Goal: Task Accomplishment & Management: Manage account settings

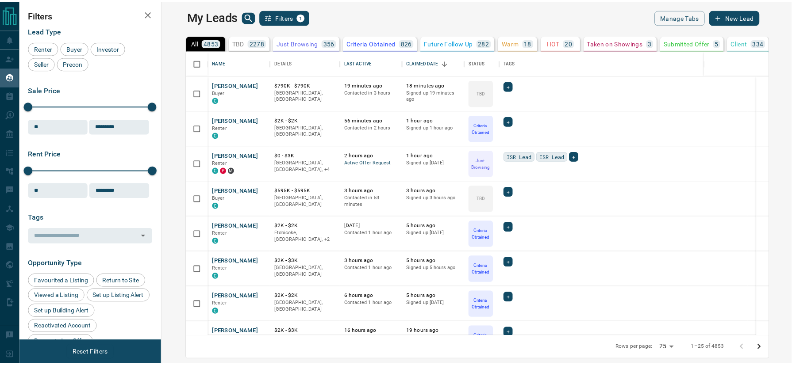
scroll to position [277, 624]
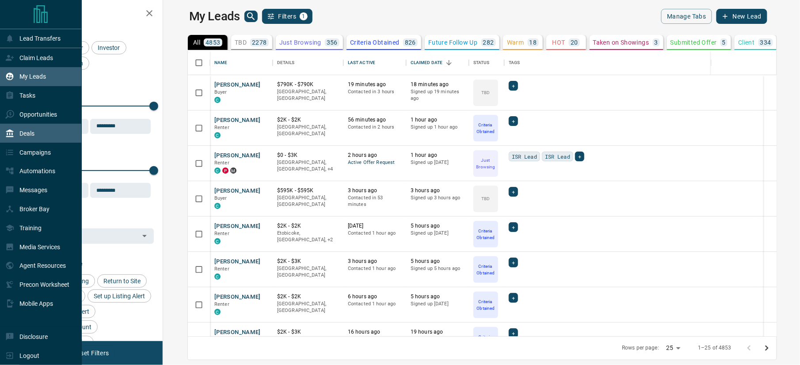
click at [34, 134] on p "Deals" at bounding box center [26, 133] width 15 height 7
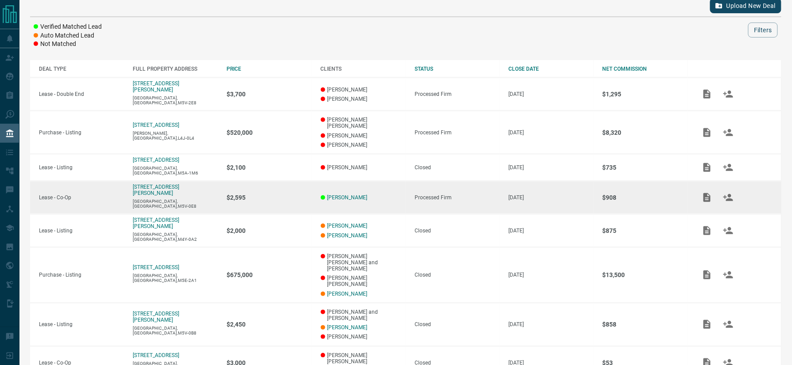
scroll to position [111, 0]
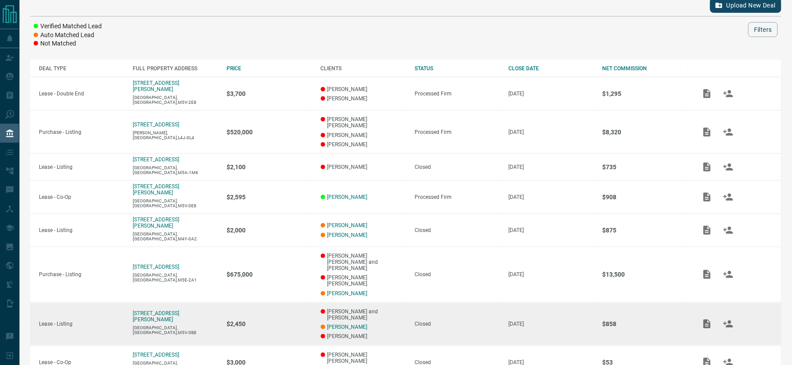
click at [179, 302] on td "[STREET_ADDRESS][PERSON_NAME]" at bounding box center [171, 323] width 94 height 43
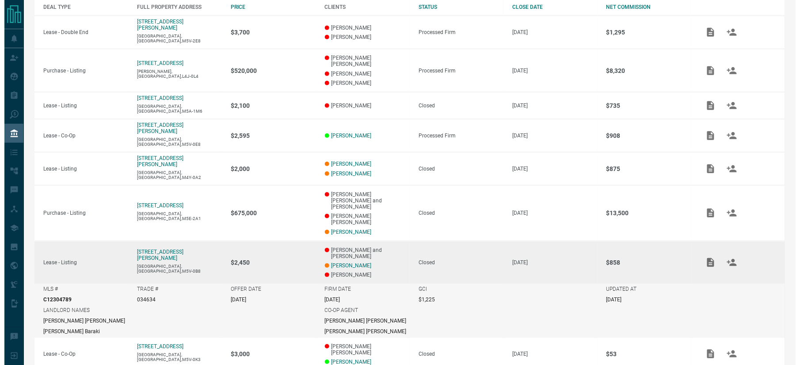
scroll to position [172, 0]
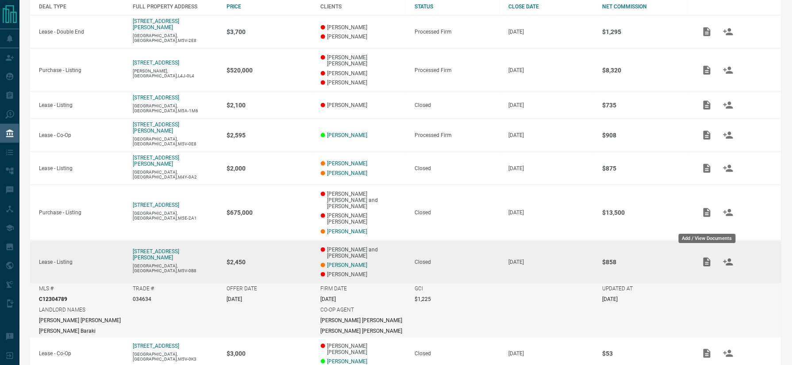
click at [706, 258] on icon "Add / View Documents" at bounding box center [706, 262] width 7 height 9
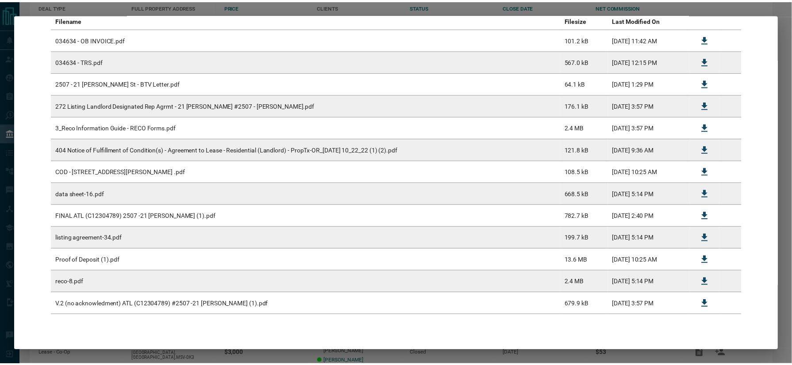
scroll to position [0, 0]
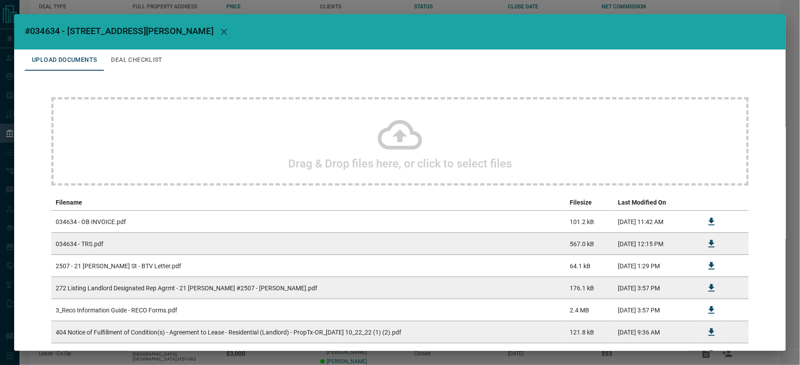
click at [219, 32] on icon "button" at bounding box center [224, 32] width 11 height 11
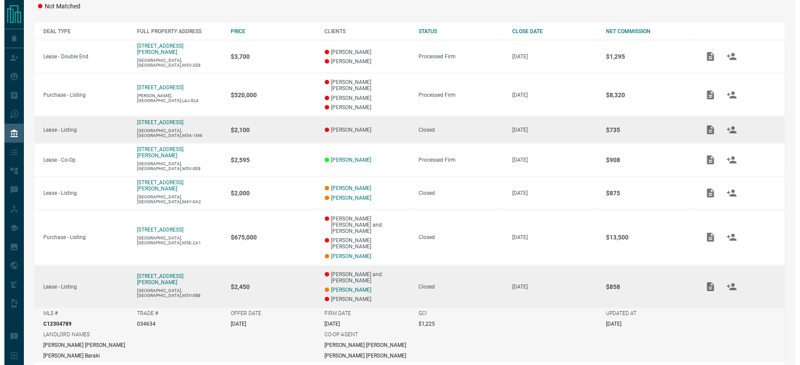
scroll to position [146, 0]
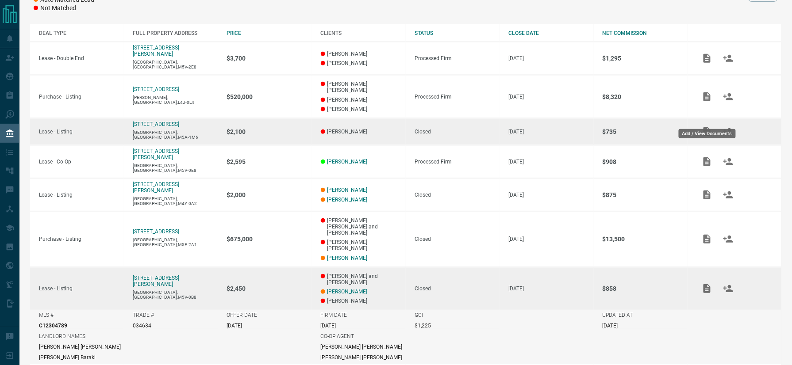
click at [707, 127] on icon "Add / View Documents" at bounding box center [706, 131] width 7 height 9
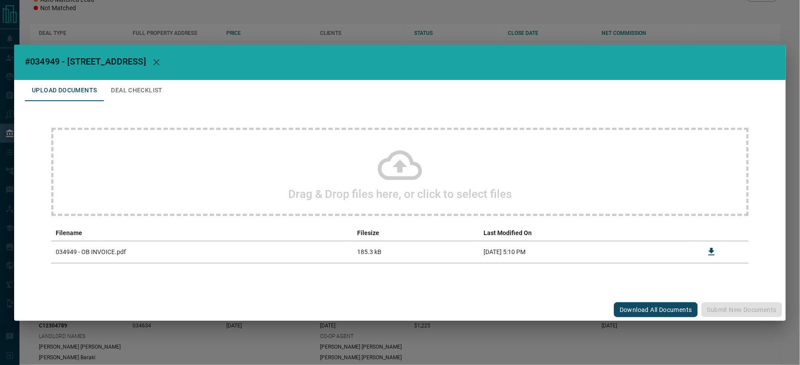
click at [572, 15] on div "#034949 - [STREET_ADDRESS] Upload Documents Deal Checklist Drag & Drop files he…" at bounding box center [400, 182] width 800 height 365
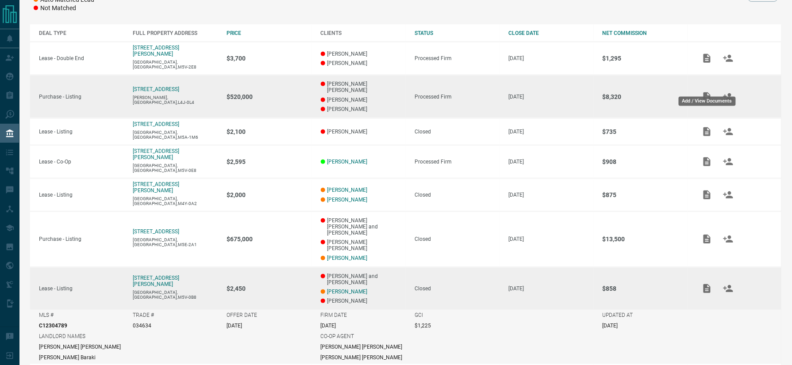
click at [712, 86] on button "Add / View Documents" at bounding box center [706, 96] width 21 height 21
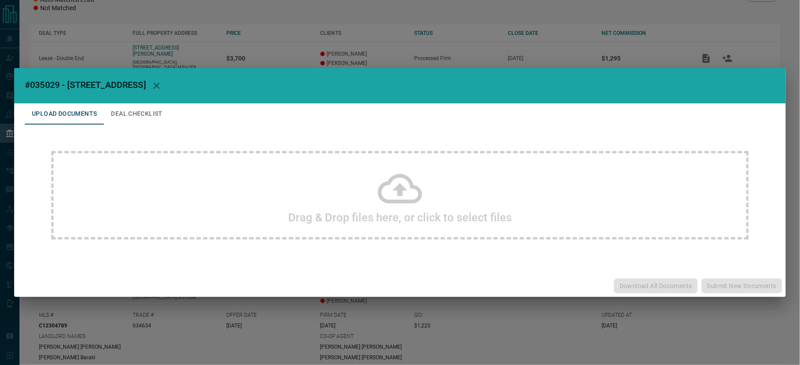
click at [744, 23] on div "#035029 - [STREET_ADDRESS],624 Upload Documents Deal Checklist Drag & Drop file…" at bounding box center [400, 182] width 800 height 365
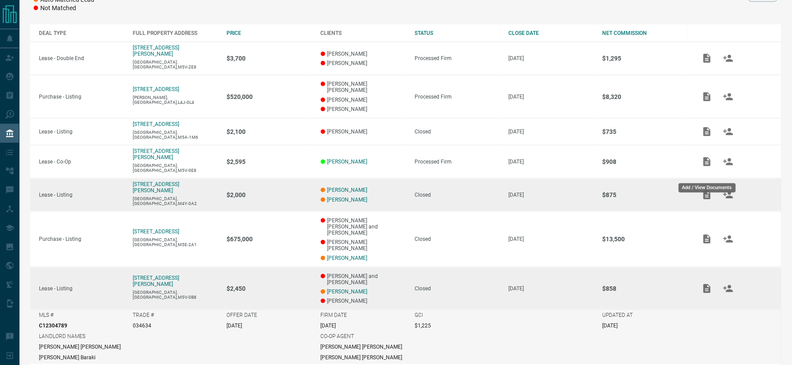
click at [704, 191] on icon "Add / View Documents" at bounding box center [706, 195] width 7 height 9
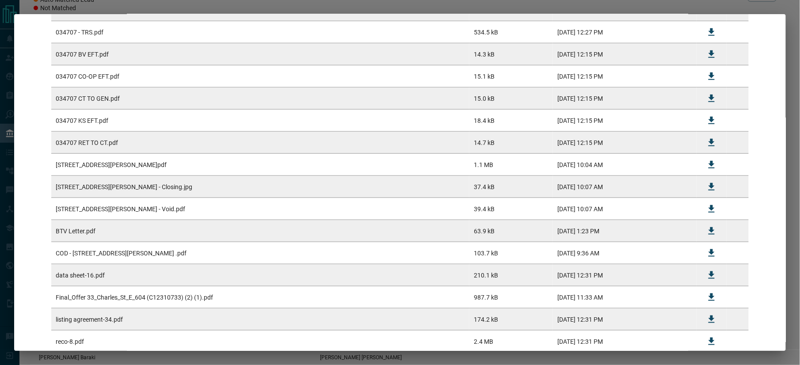
scroll to position [233, 0]
click at [707, 206] on icon "Download" at bounding box center [712, 209] width 11 height 11
